Goal: Book appointment/travel/reservation

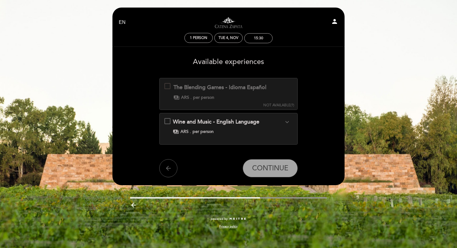
click at [207, 96] on span "per person" at bounding box center [203, 98] width 21 height 6
click at [192, 132] on div "payments ARS . per person" at bounding box center [228, 132] width 111 height 6
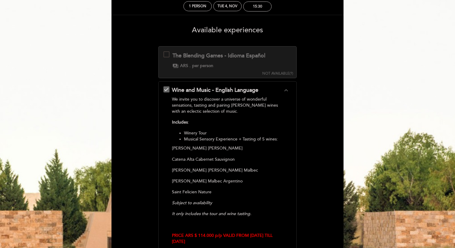
scroll to position [30, 0]
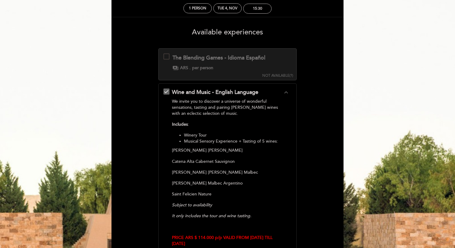
click at [168, 57] on div at bounding box center [167, 57] width 6 height 6
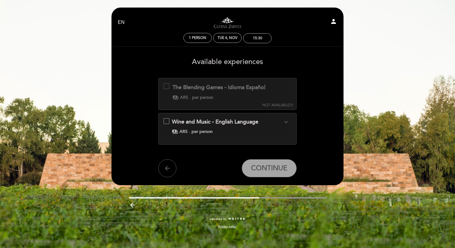
scroll to position [0, 0]
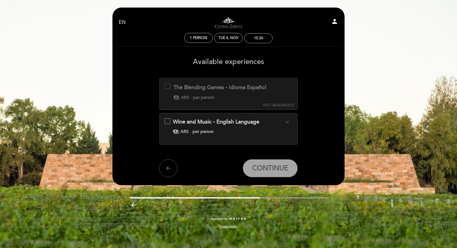
click at [168, 121] on div "Wine and Music - English Language expand_more We invite you to discover a unive…" at bounding box center [228, 126] width 129 height 17
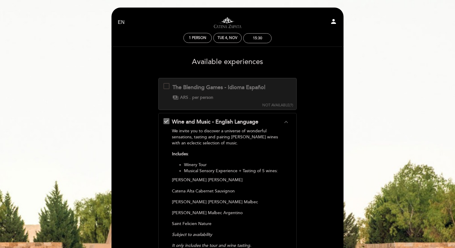
scroll to position [16, 0]
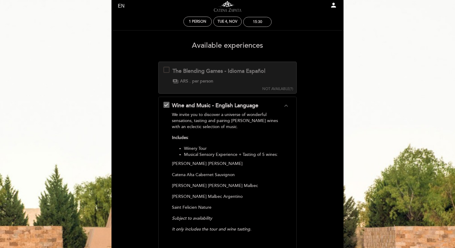
click at [285, 105] on icon "expand_less" at bounding box center [286, 105] width 7 height 7
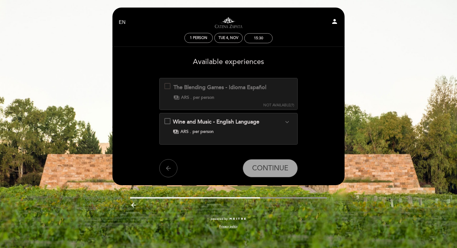
click at [242, 88] on div "The Blending Games - Idioma Español" at bounding box center [220, 88] width 93 height 8
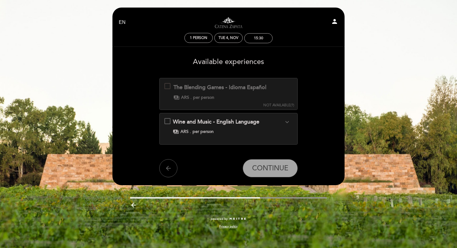
click at [167, 120] on div "Wine and Music - English Language expand_more We invite you to discover a unive…" at bounding box center [228, 126] width 129 height 17
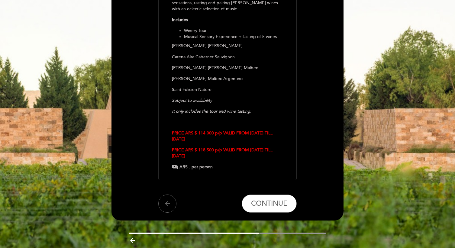
scroll to position [145, 0]
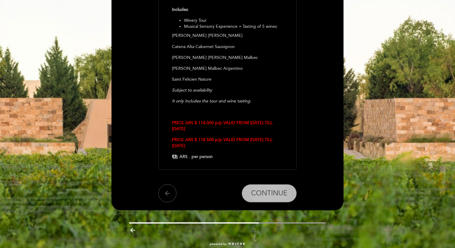
click at [270, 194] on span "CONTINUE" at bounding box center [269, 193] width 36 height 8
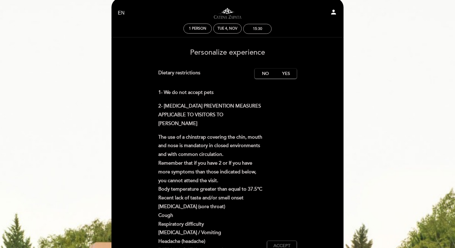
scroll to position [12, 0]
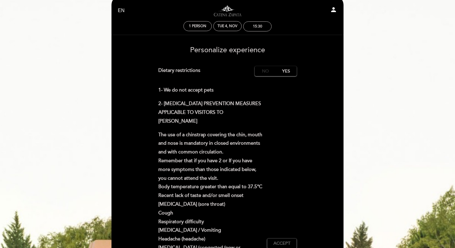
click at [268, 72] on label "No" at bounding box center [265, 71] width 21 height 10
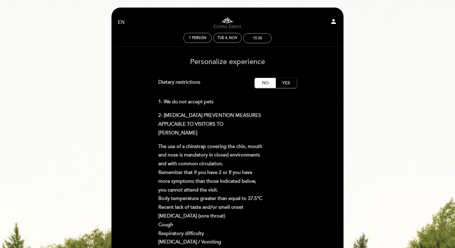
scroll to position [0, 0]
click at [264, 82] on label "No" at bounding box center [265, 83] width 21 height 10
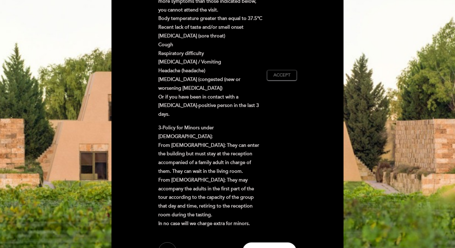
scroll to position [179, 0]
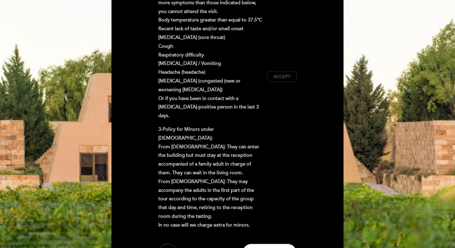
click at [285, 80] on span "Accept" at bounding box center [282, 77] width 17 height 6
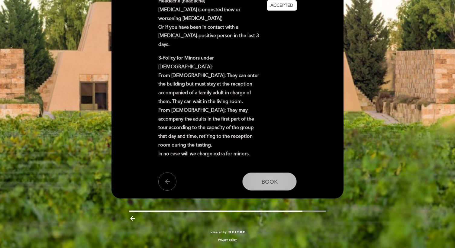
scroll to position [267, 0]
click at [272, 181] on span "Book" at bounding box center [270, 182] width 16 height 7
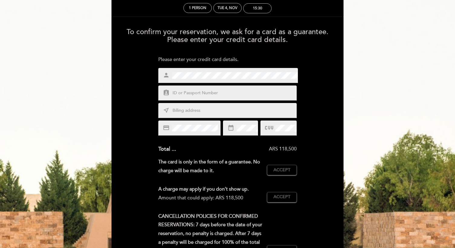
scroll to position [23, 0]
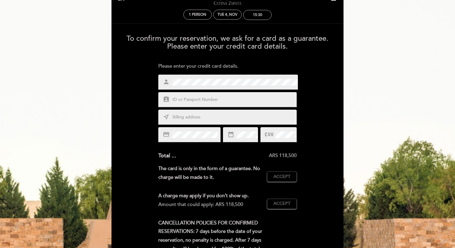
click at [194, 99] on input "text" at bounding box center [235, 99] width 126 height 7
type input "[PHONE_NUMBER]"
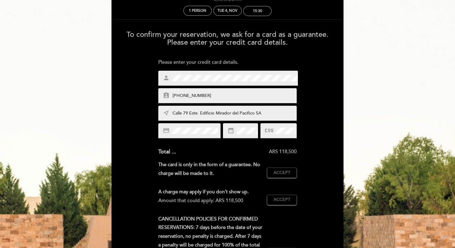
scroll to position [21, 0]
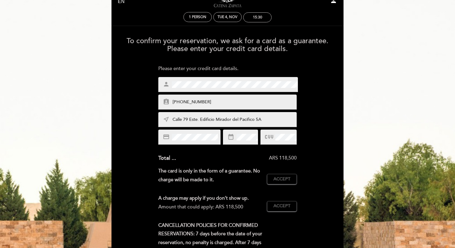
type input "Calle 79 Este. Edificio Mirador del Pacifico 5A"
click at [290, 178] on span "Accept" at bounding box center [282, 179] width 17 height 6
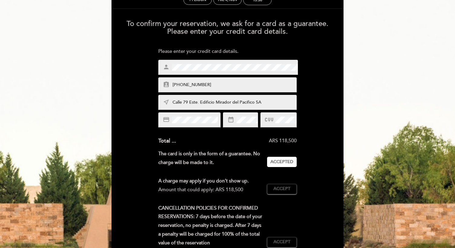
scroll to position [41, 0]
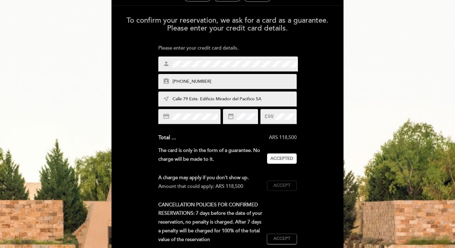
click at [288, 183] on span "Accept" at bounding box center [282, 186] width 17 height 6
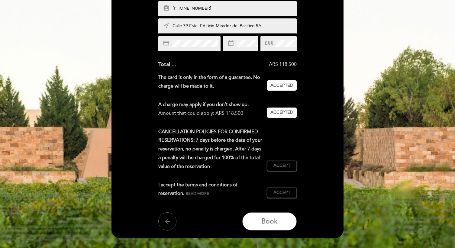
scroll to position [116, 0]
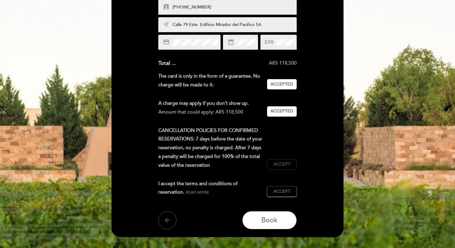
click at [283, 167] on button "Accept Accepted" at bounding box center [282, 165] width 30 height 10
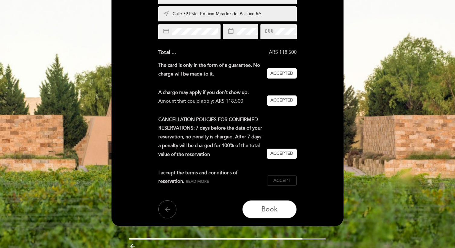
click at [288, 184] on span "Accept" at bounding box center [282, 181] width 17 height 6
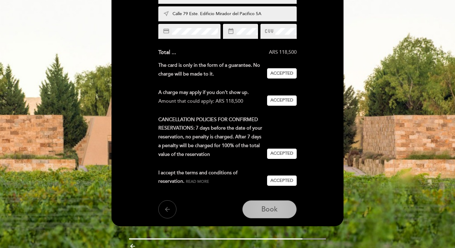
click at [283, 212] on button "Book" at bounding box center [269, 209] width 54 height 18
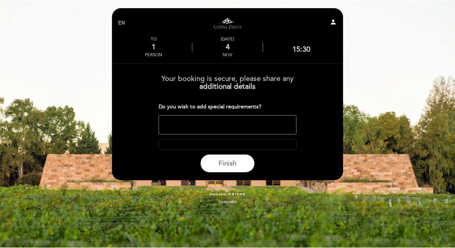
scroll to position [0, 0]
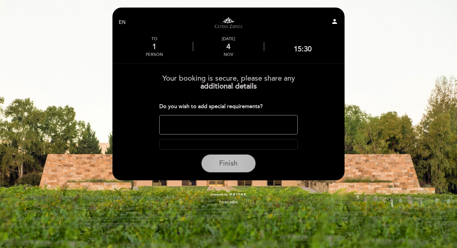
click at [228, 163] on span "Finish" at bounding box center [228, 163] width 18 height 8
